Goal: Task Accomplishment & Management: Manage account settings

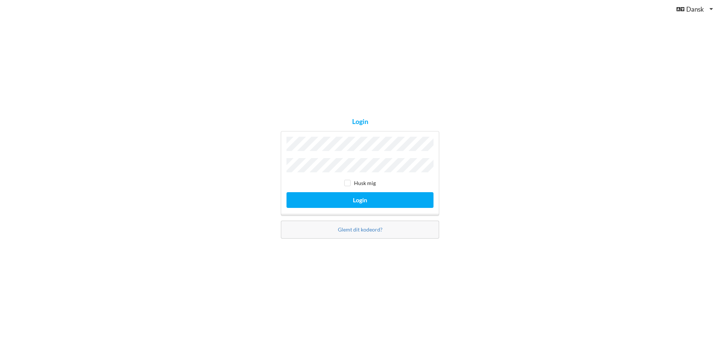
click at [286, 192] on button "Login" at bounding box center [359, 199] width 147 height 15
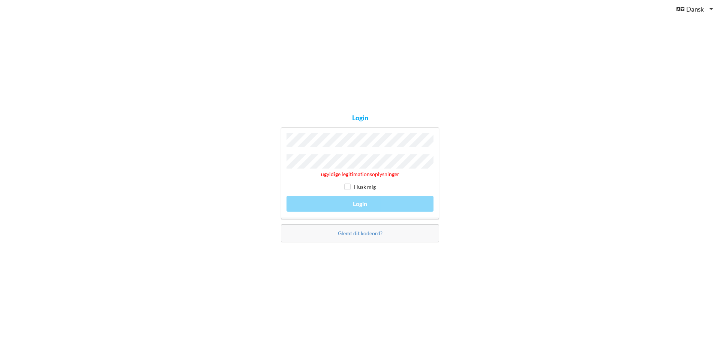
click at [212, 238] on div "Login ugyldige legitimationsoplysninger Husk mig Login Glemt dit kodeord?" at bounding box center [360, 178] width 720 height 357
click at [342, 201] on div "ugyldige legitimationsoplysninger Husk mig Login" at bounding box center [360, 173] width 158 height 92
click at [255, 151] on div "Login ugyldige legitimationsoplysninger Husk mig Login Glemt dit kodeord?" at bounding box center [360, 178] width 720 height 357
click at [0, 344] on div "Login ugyldige legitimationsoplysninger Husk mig Login Glemt dit kodeord?" at bounding box center [360, 178] width 720 height 357
click at [273, 160] on div "Login ugyldige legitimationsoplysninger Husk mig Login Glemt dit kodeord?" at bounding box center [360, 178] width 720 height 357
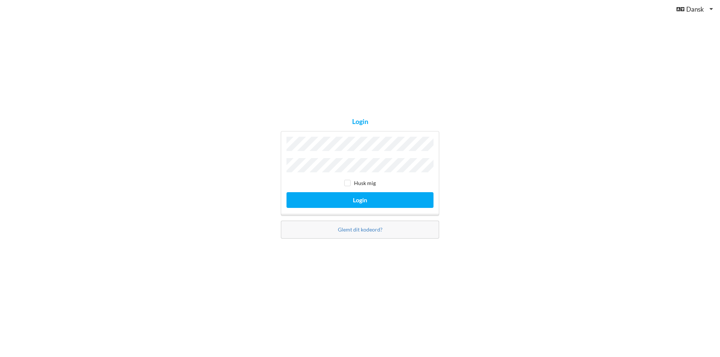
click at [286, 192] on button "Login" at bounding box center [359, 199] width 147 height 15
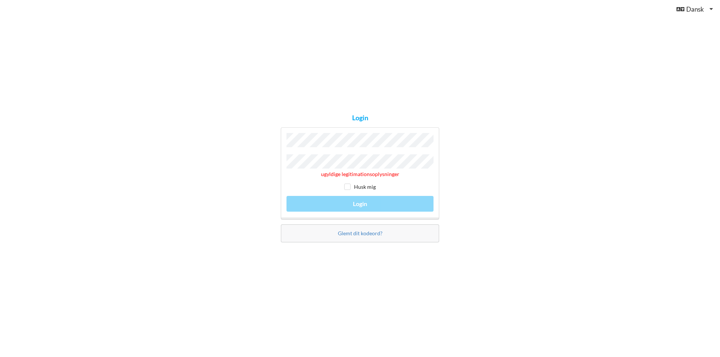
click at [240, 132] on div "Login ugyldige legitimationsoplysninger Husk mig Login Glemt dit kodeord?" at bounding box center [360, 178] width 720 height 357
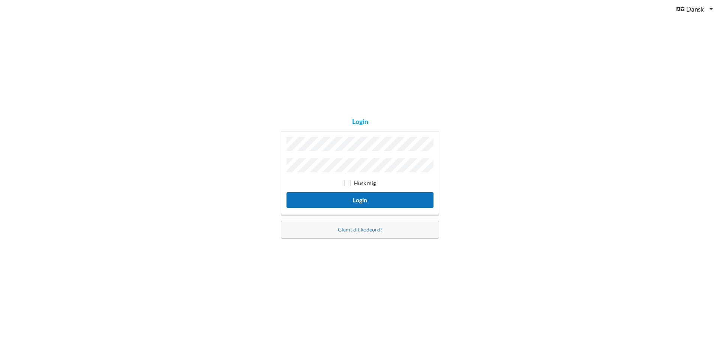
click at [299, 193] on button "Login" at bounding box center [359, 199] width 147 height 15
